Goal: Check status: Check status

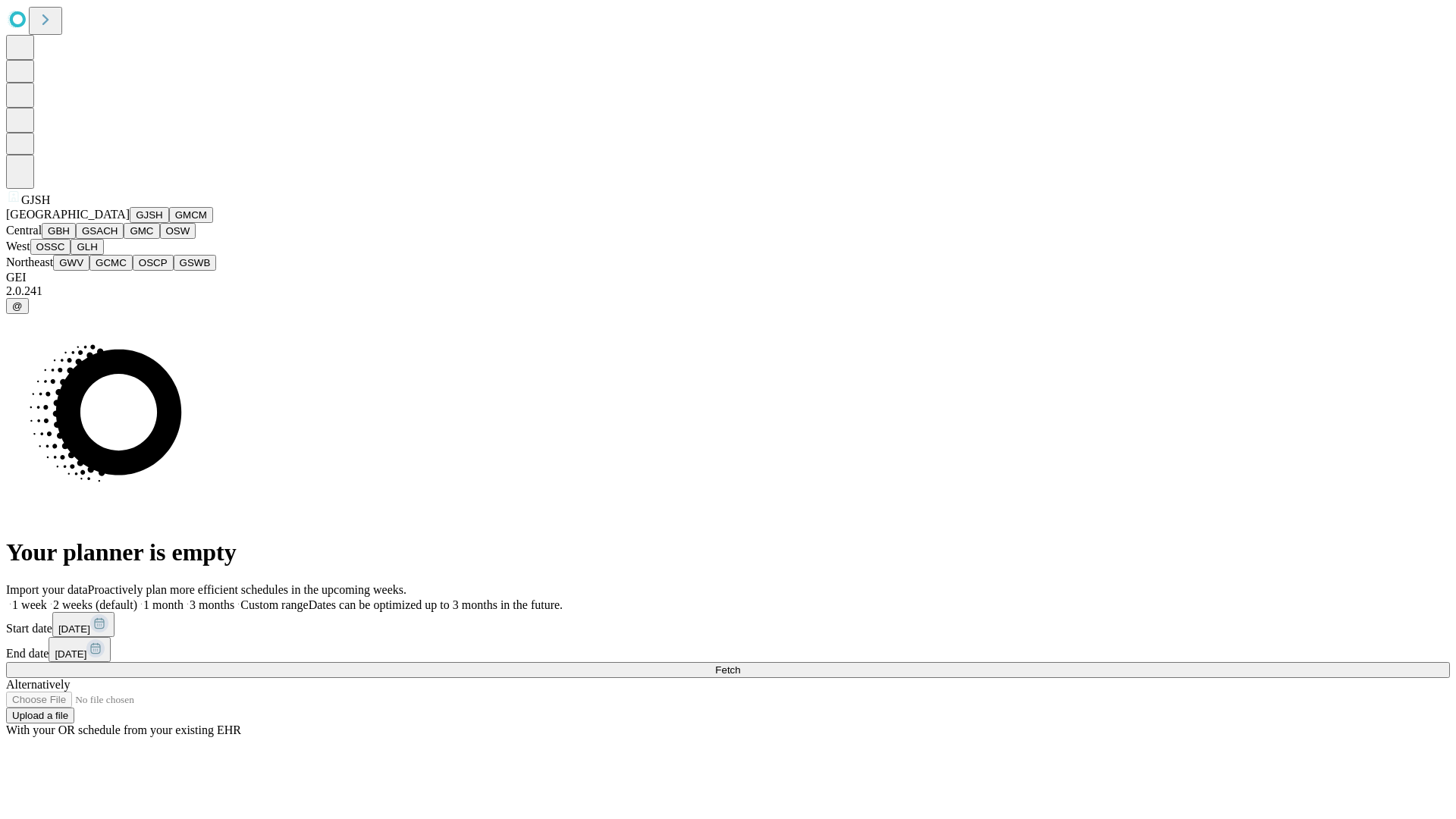
click at [130, 223] on button "GJSH" at bounding box center [149, 215] width 39 height 16
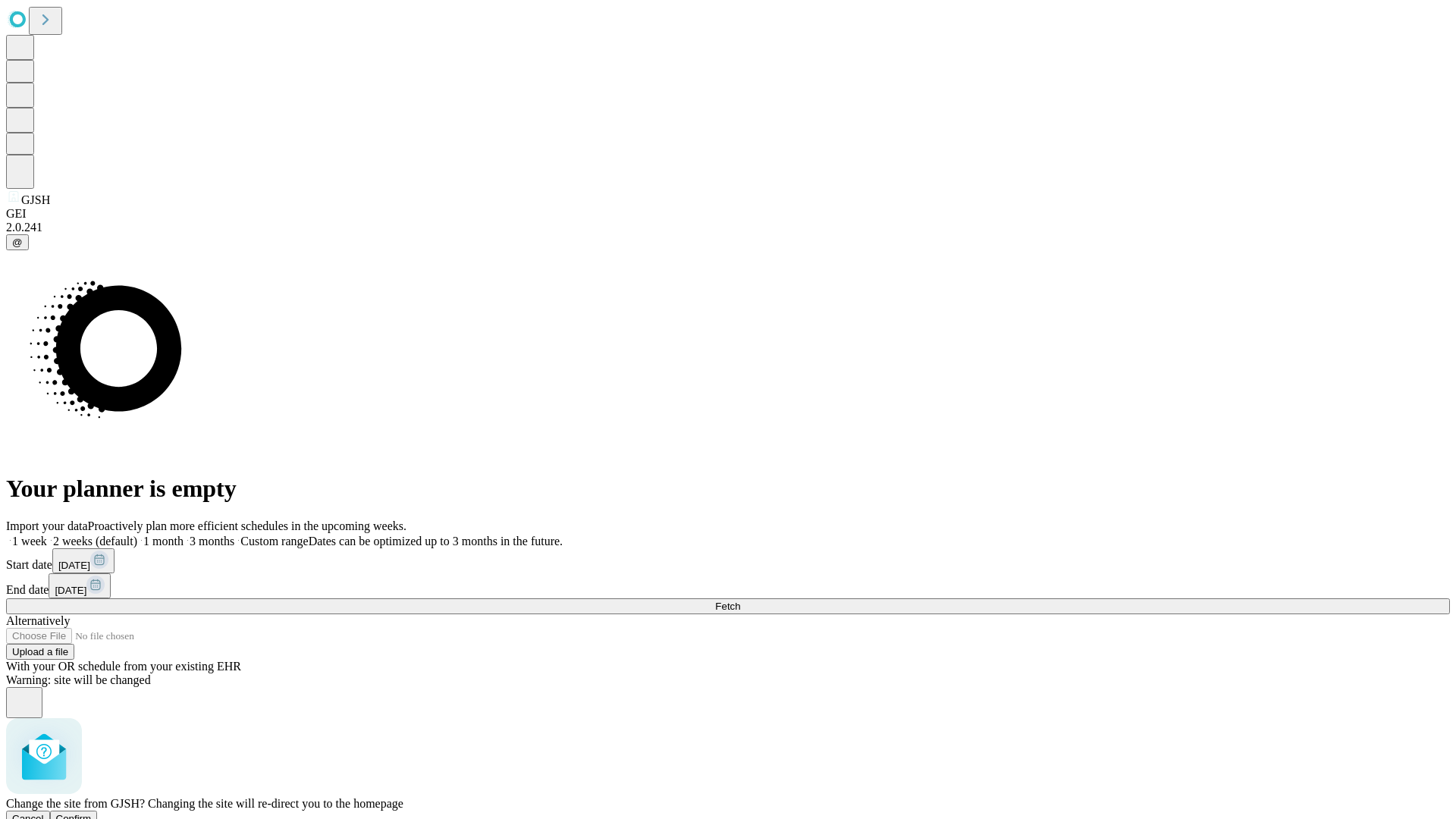
click at [92, 813] on span "Confirm" at bounding box center [74, 818] width 36 height 11
click at [138, 535] on label "2 weeks (default)" at bounding box center [92, 541] width 90 height 13
click at [740, 601] on span "Fetch" at bounding box center [728, 606] width 25 height 11
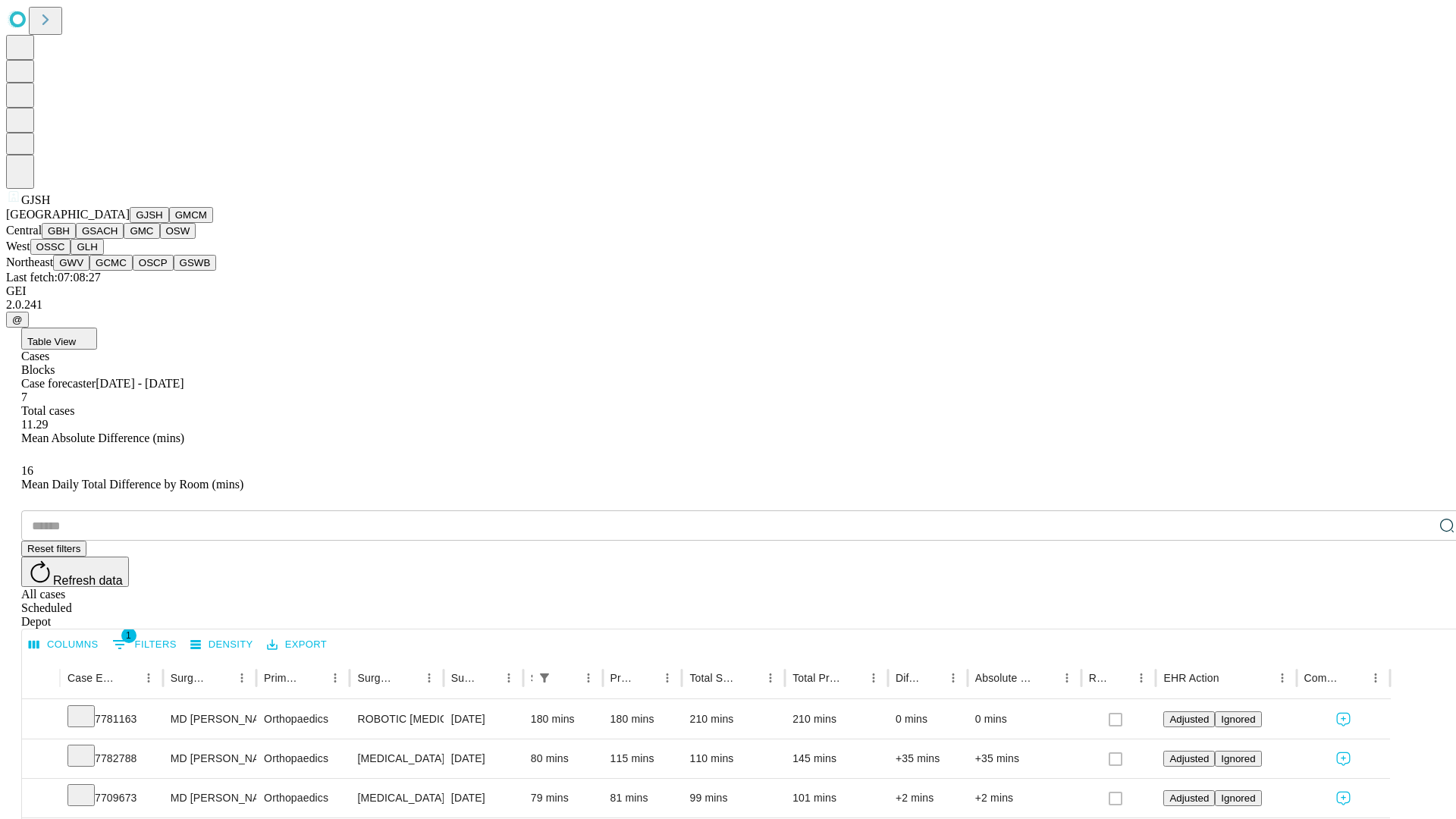
click at [169, 223] on button "GMCM" at bounding box center [191, 215] width 44 height 16
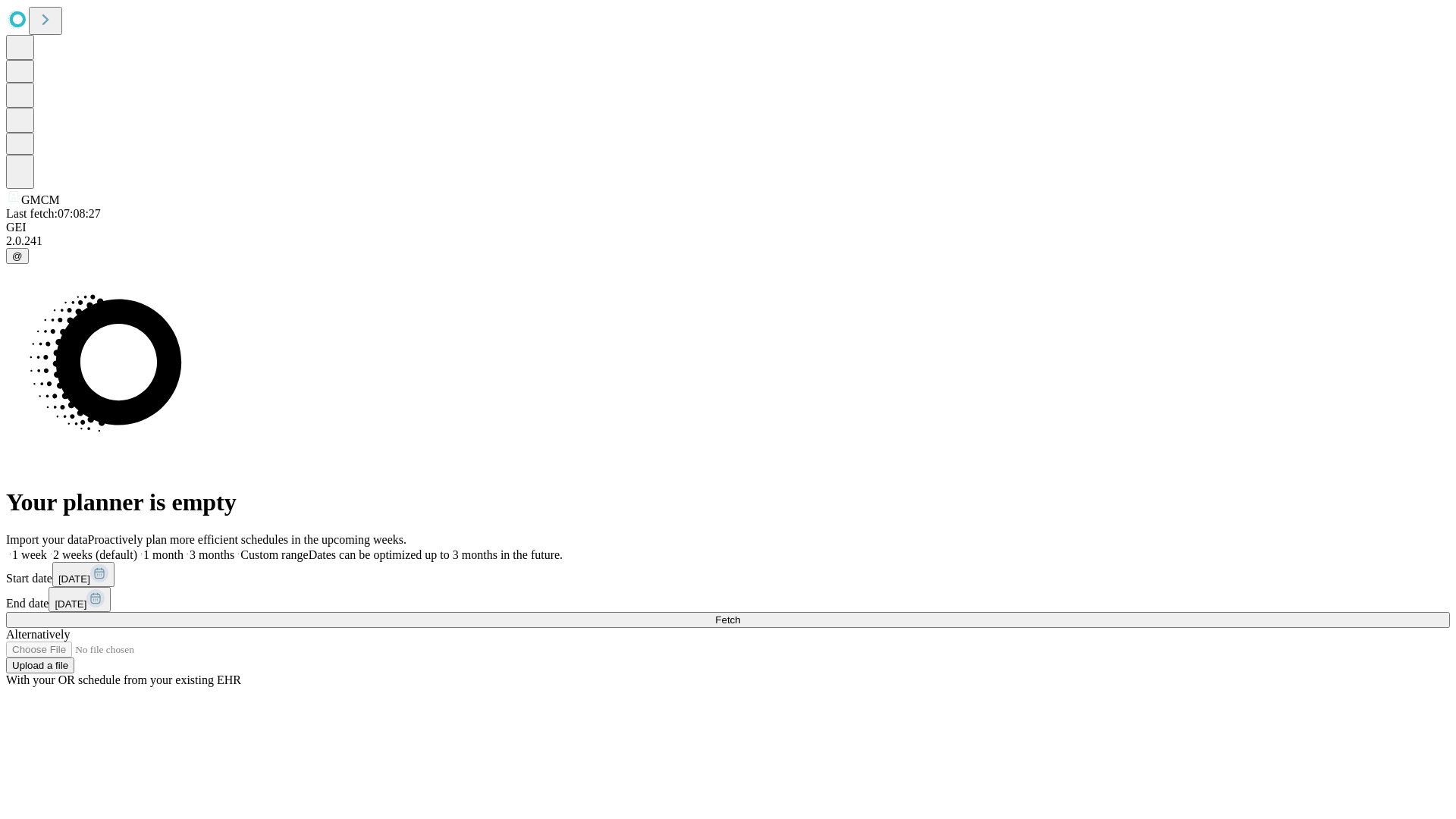
click at [740, 614] on span "Fetch" at bounding box center [728, 620] width 25 height 11
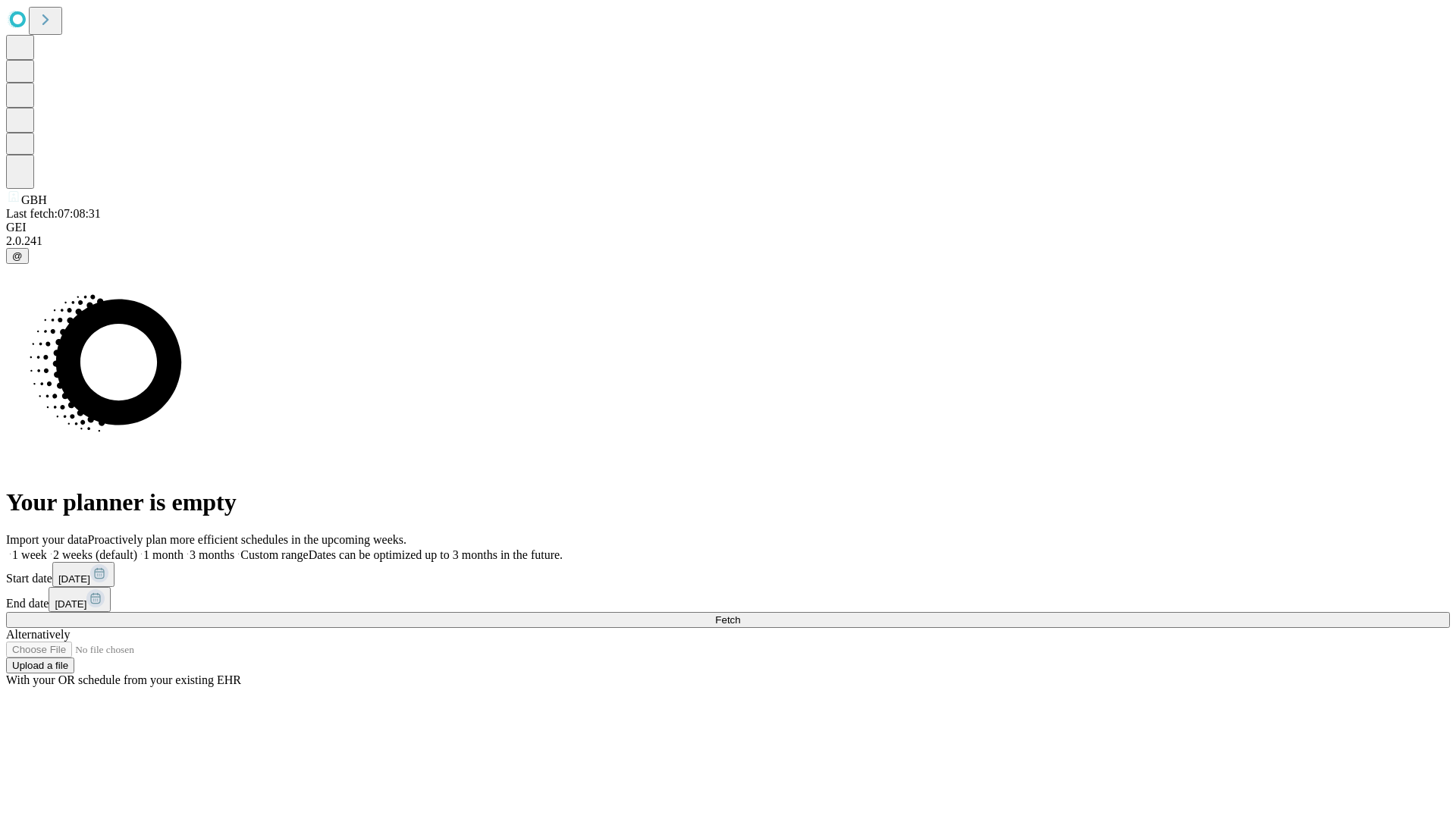
click at [138, 548] on label "2 weeks (default)" at bounding box center [92, 554] width 90 height 13
click at [740, 614] on span "Fetch" at bounding box center [728, 620] width 25 height 11
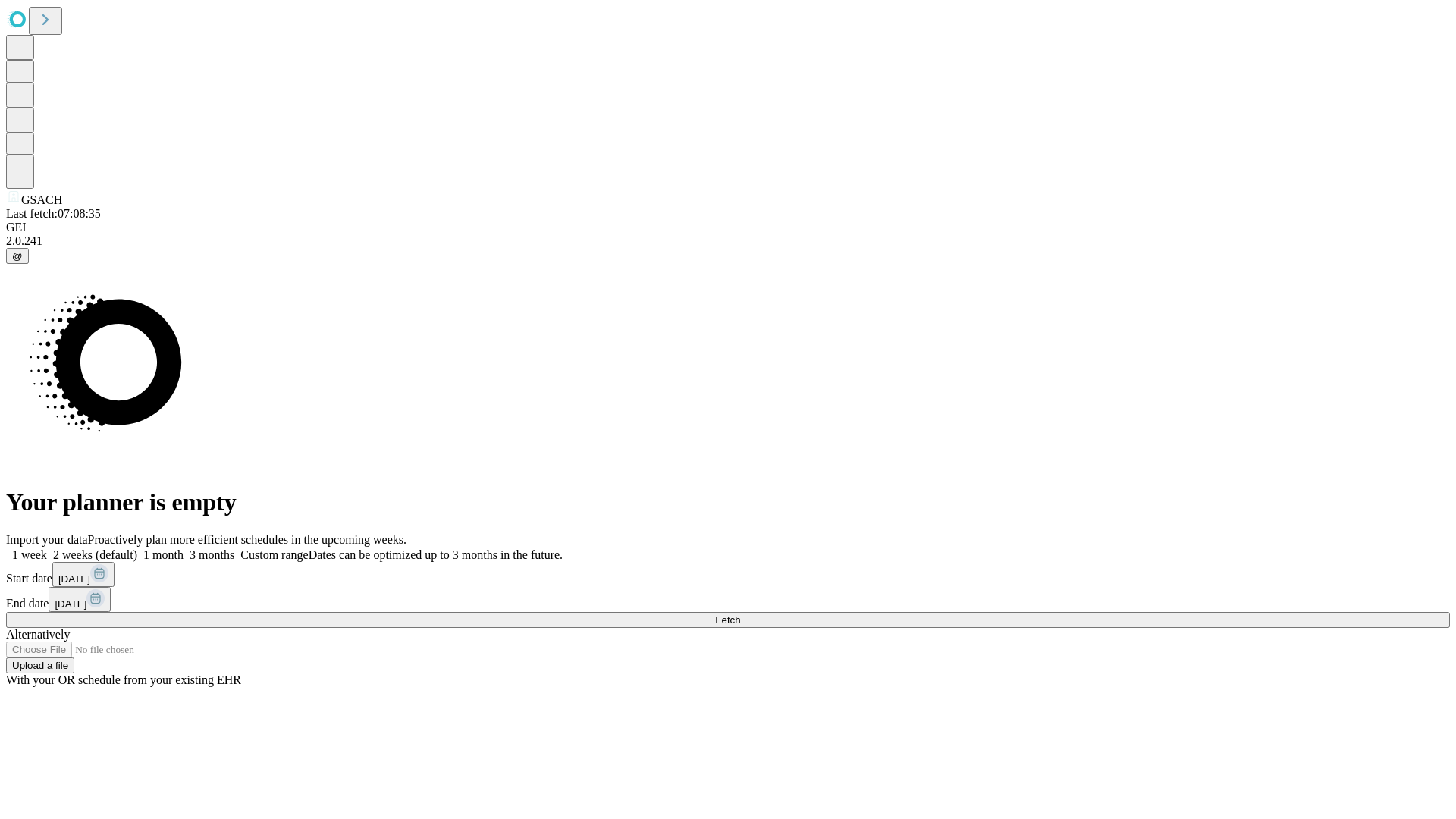
click at [138, 548] on label "2 weeks (default)" at bounding box center [92, 554] width 90 height 13
click at [740, 614] on span "Fetch" at bounding box center [728, 620] width 25 height 11
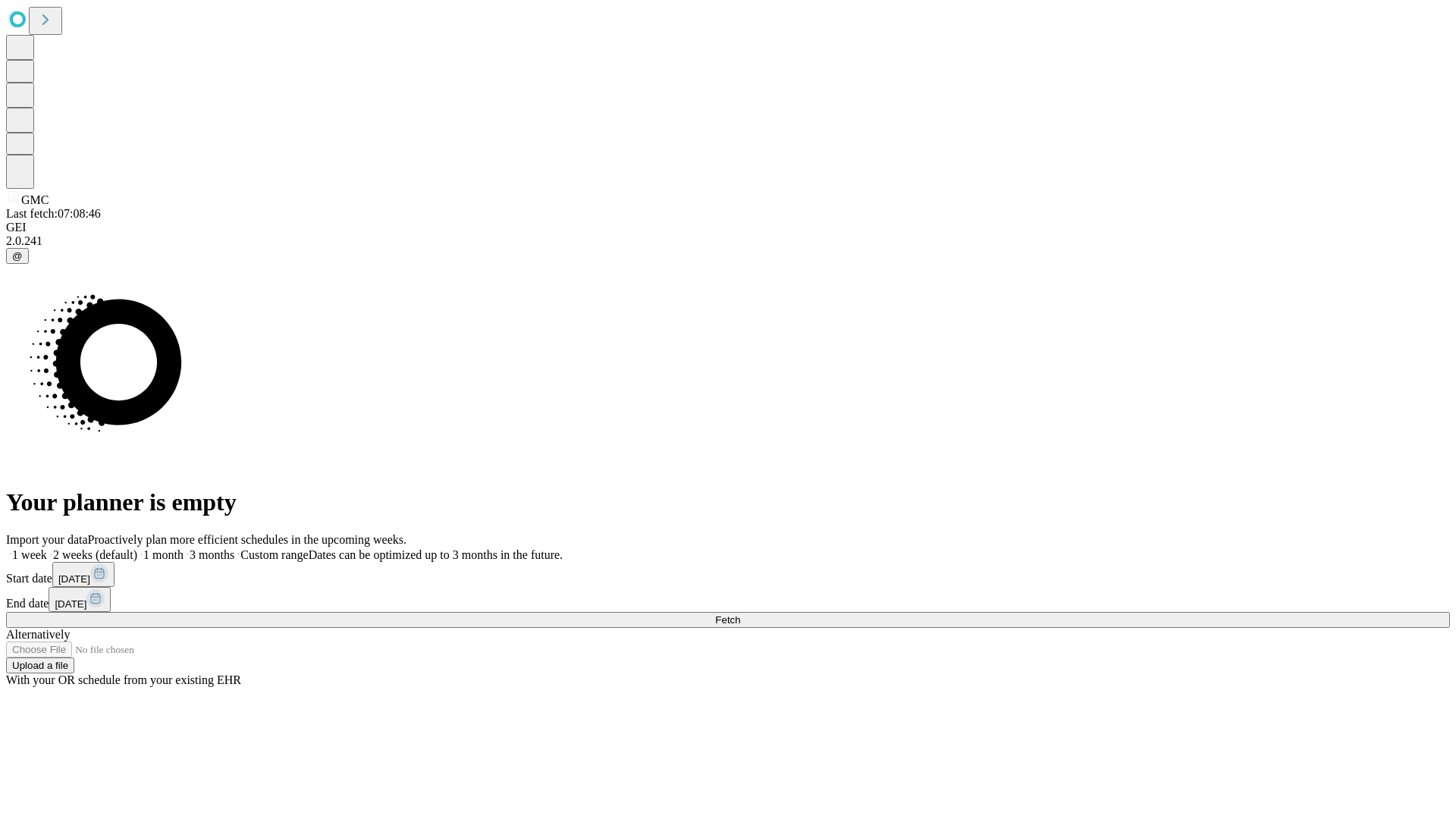
click at [138, 548] on label "2 weeks (default)" at bounding box center [92, 554] width 90 height 13
click at [740, 614] on span "Fetch" at bounding box center [728, 620] width 25 height 11
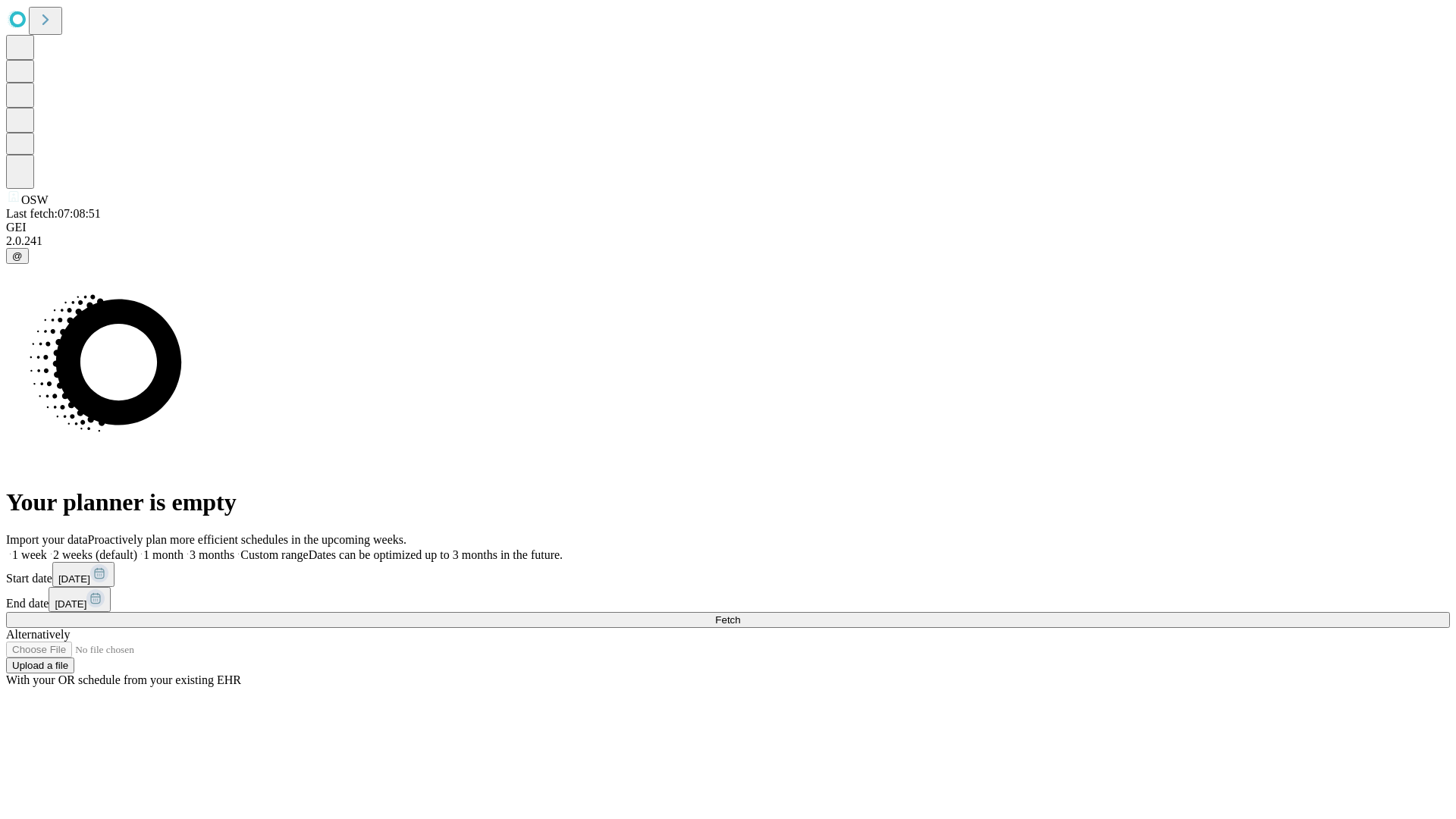
click at [138, 548] on label "2 weeks (default)" at bounding box center [92, 554] width 90 height 13
click at [740, 614] on span "Fetch" at bounding box center [728, 620] width 25 height 11
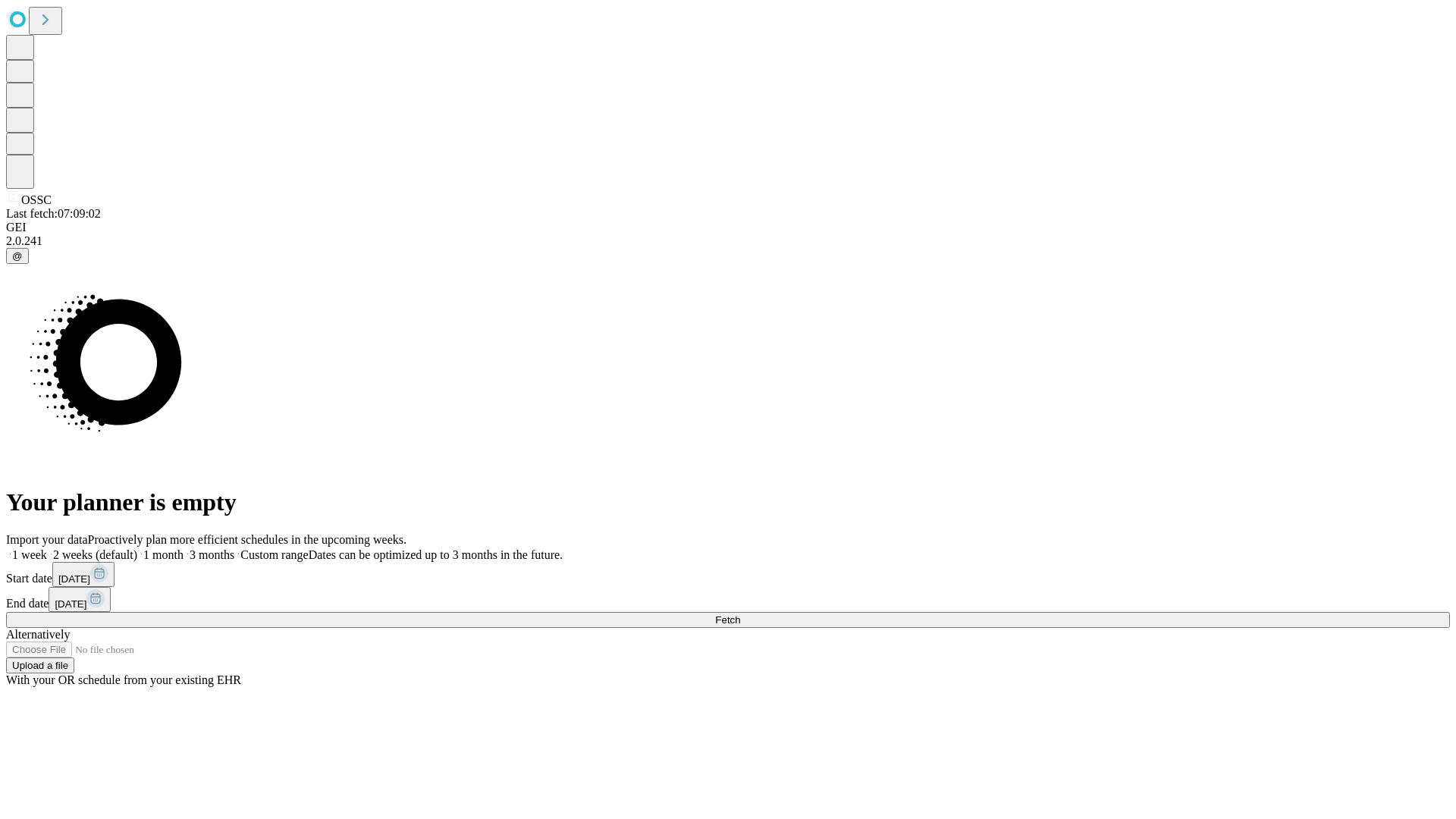
click at [740, 614] on span "Fetch" at bounding box center [728, 620] width 25 height 11
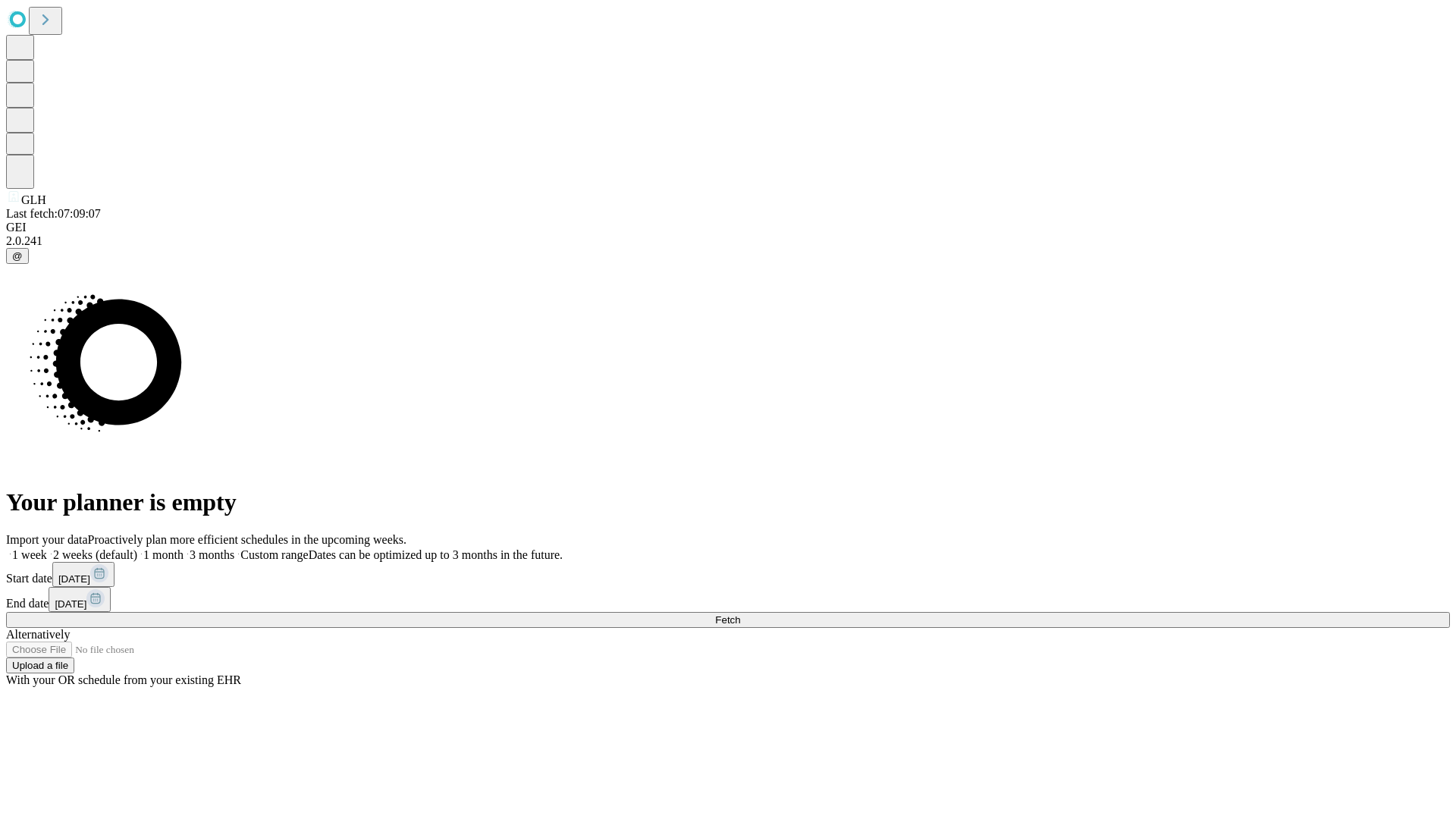
click at [138, 548] on label "2 weeks (default)" at bounding box center [92, 554] width 90 height 13
click at [740, 614] on span "Fetch" at bounding box center [728, 620] width 25 height 11
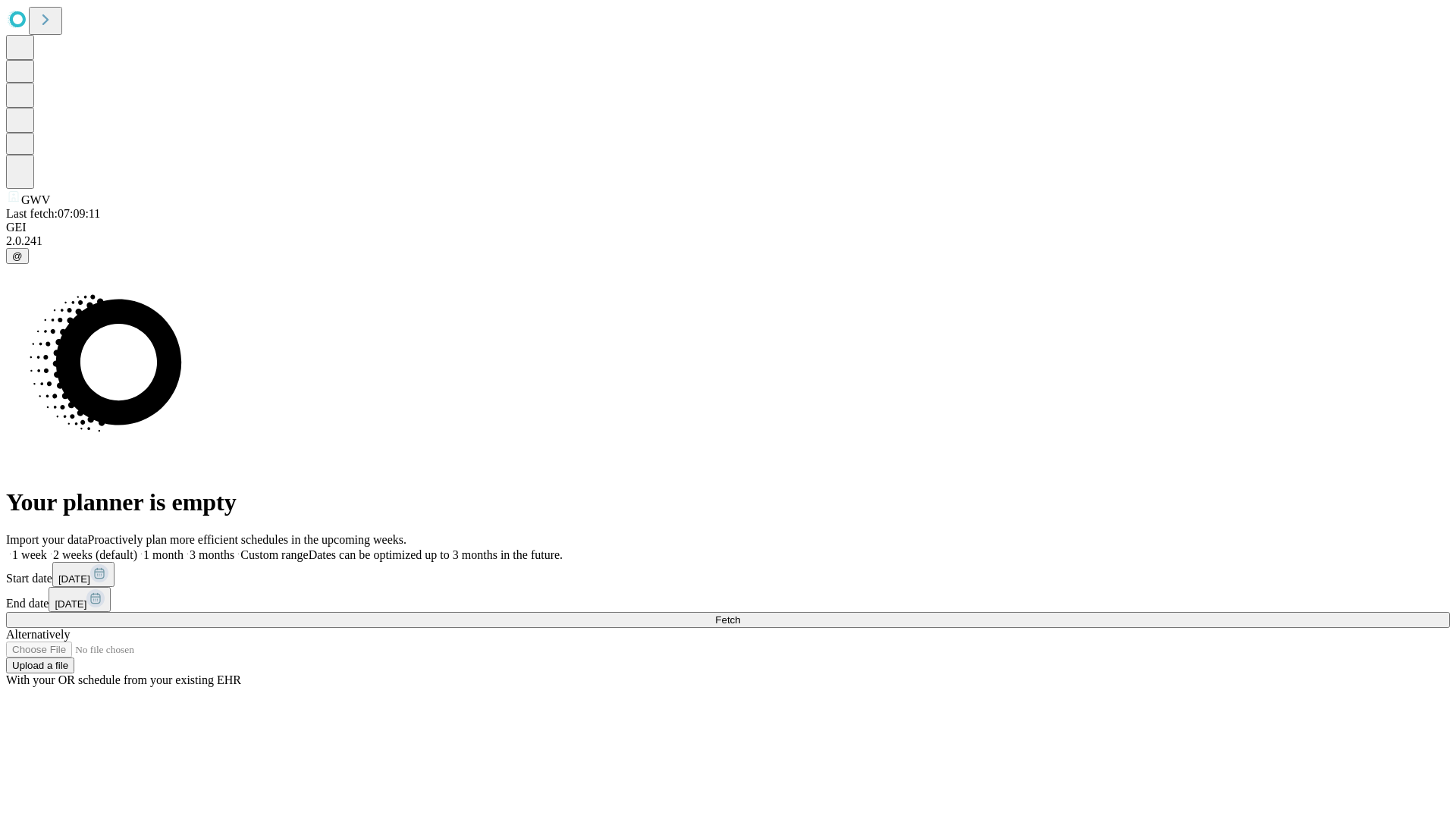
click at [138, 548] on label "2 weeks (default)" at bounding box center [92, 554] width 90 height 13
click at [740, 614] on span "Fetch" at bounding box center [728, 620] width 25 height 11
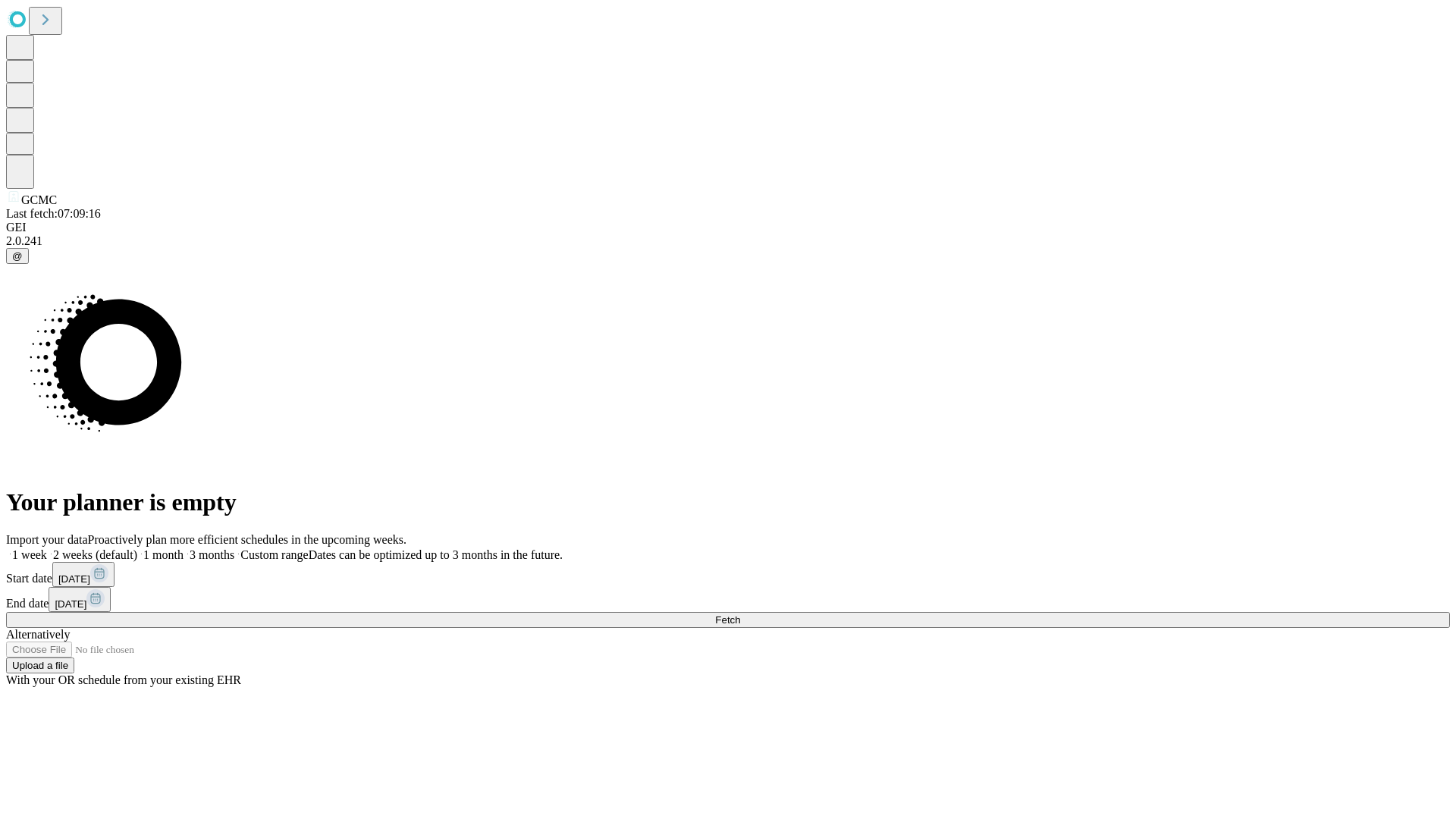
click at [138, 548] on label "2 weeks (default)" at bounding box center [92, 554] width 90 height 13
click at [740, 614] on span "Fetch" at bounding box center [728, 620] width 25 height 11
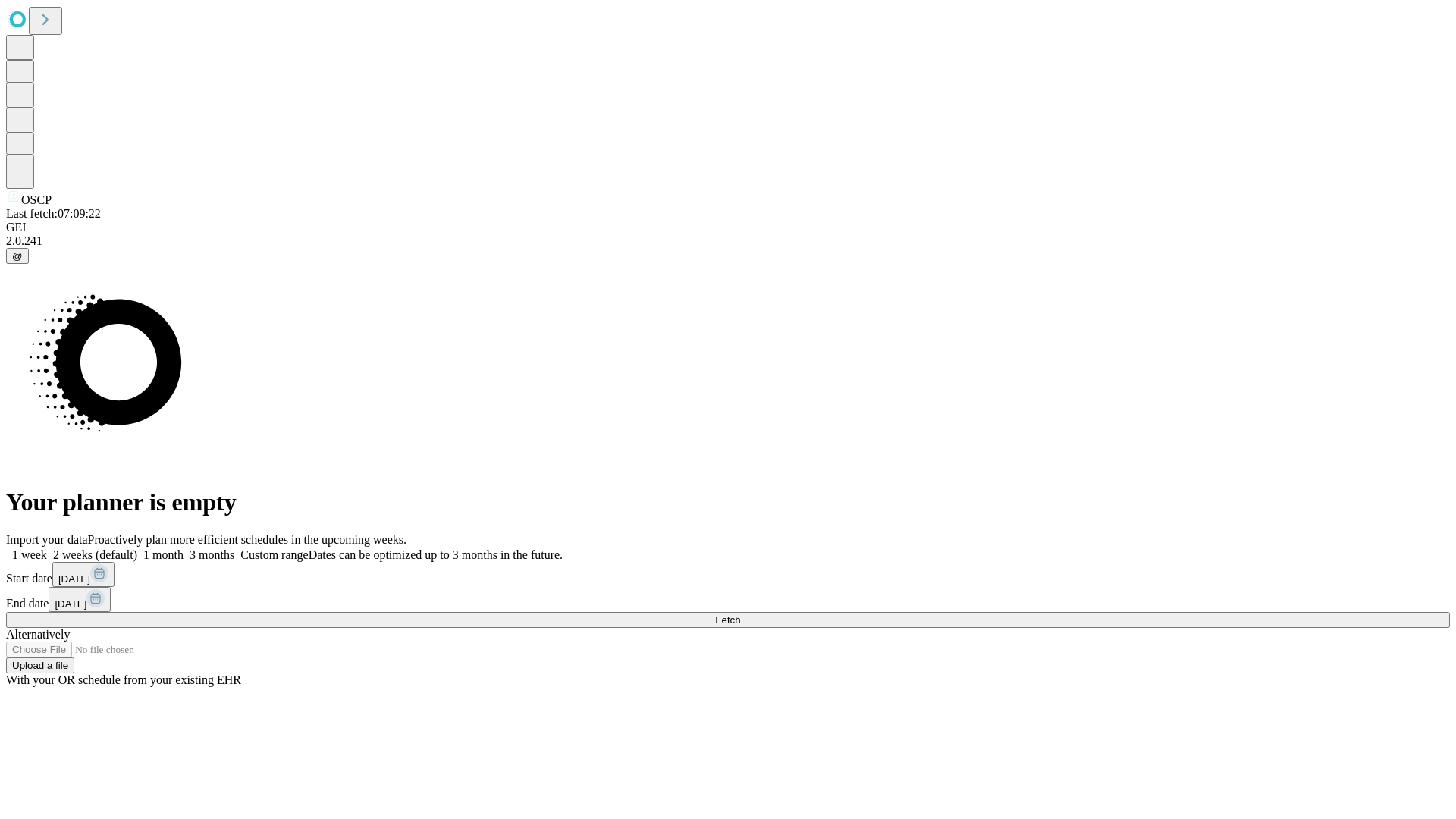
click at [138, 548] on label "2 weeks (default)" at bounding box center [92, 554] width 90 height 13
click at [740, 614] on span "Fetch" at bounding box center [728, 620] width 25 height 11
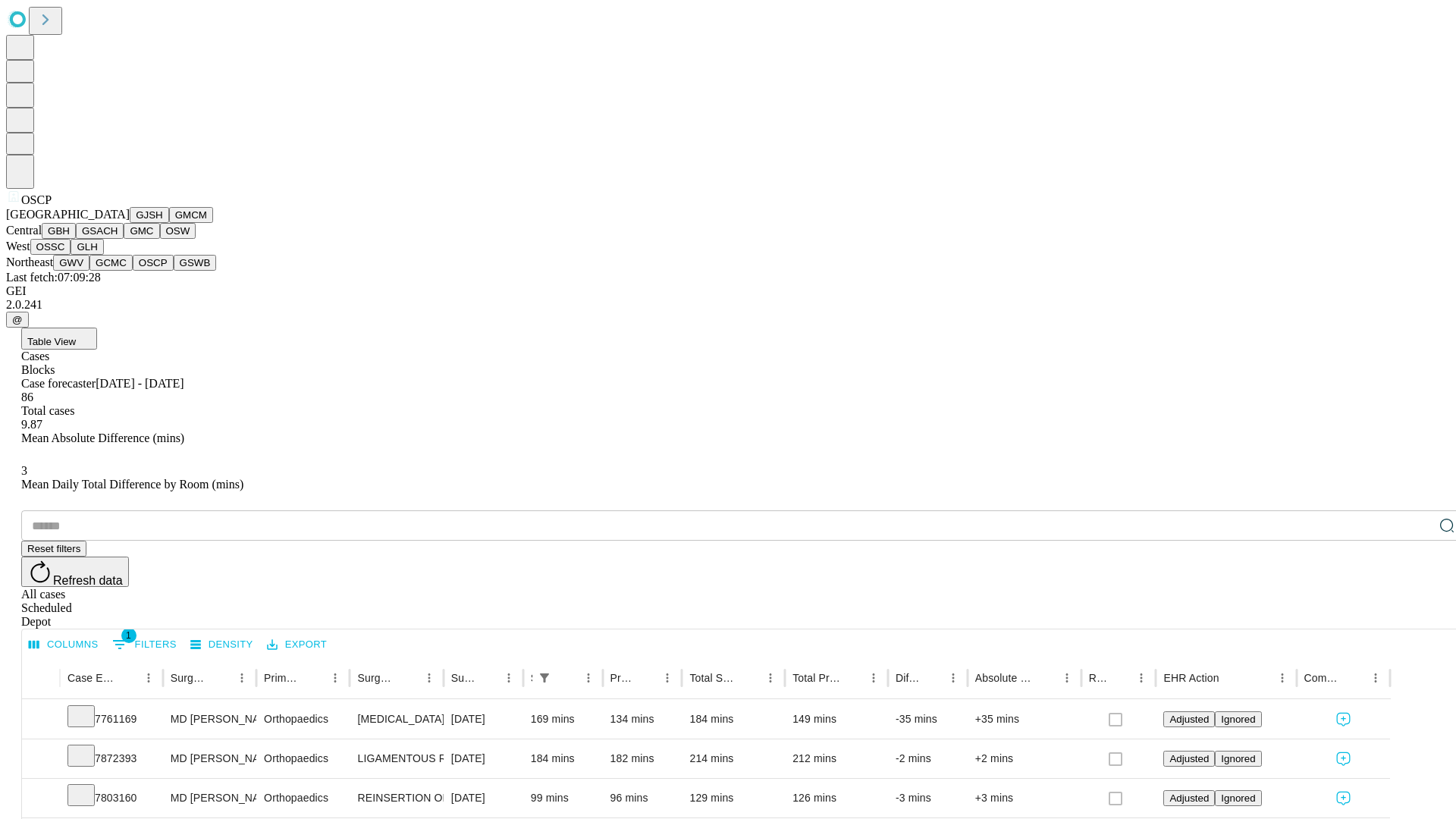
click at [174, 271] on button "GSWB" at bounding box center [195, 262] width 43 height 16
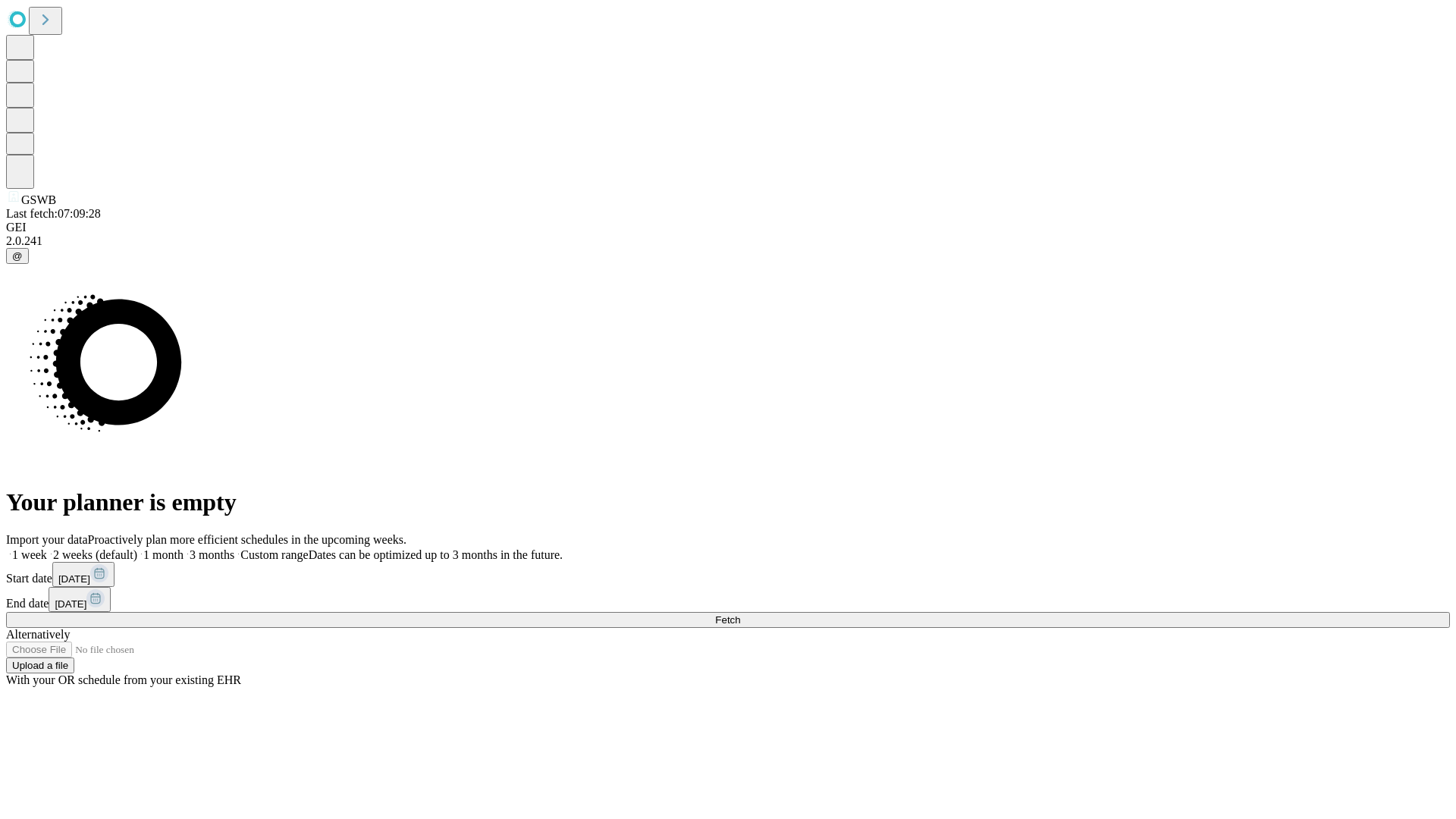
click at [138, 548] on label "2 weeks (default)" at bounding box center [92, 554] width 90 height 13
click at [740, 614] on span "Fetch" at bounding box center [728, 620] width 25 height 11
